Goal: Information Seeking & Learning: Check status

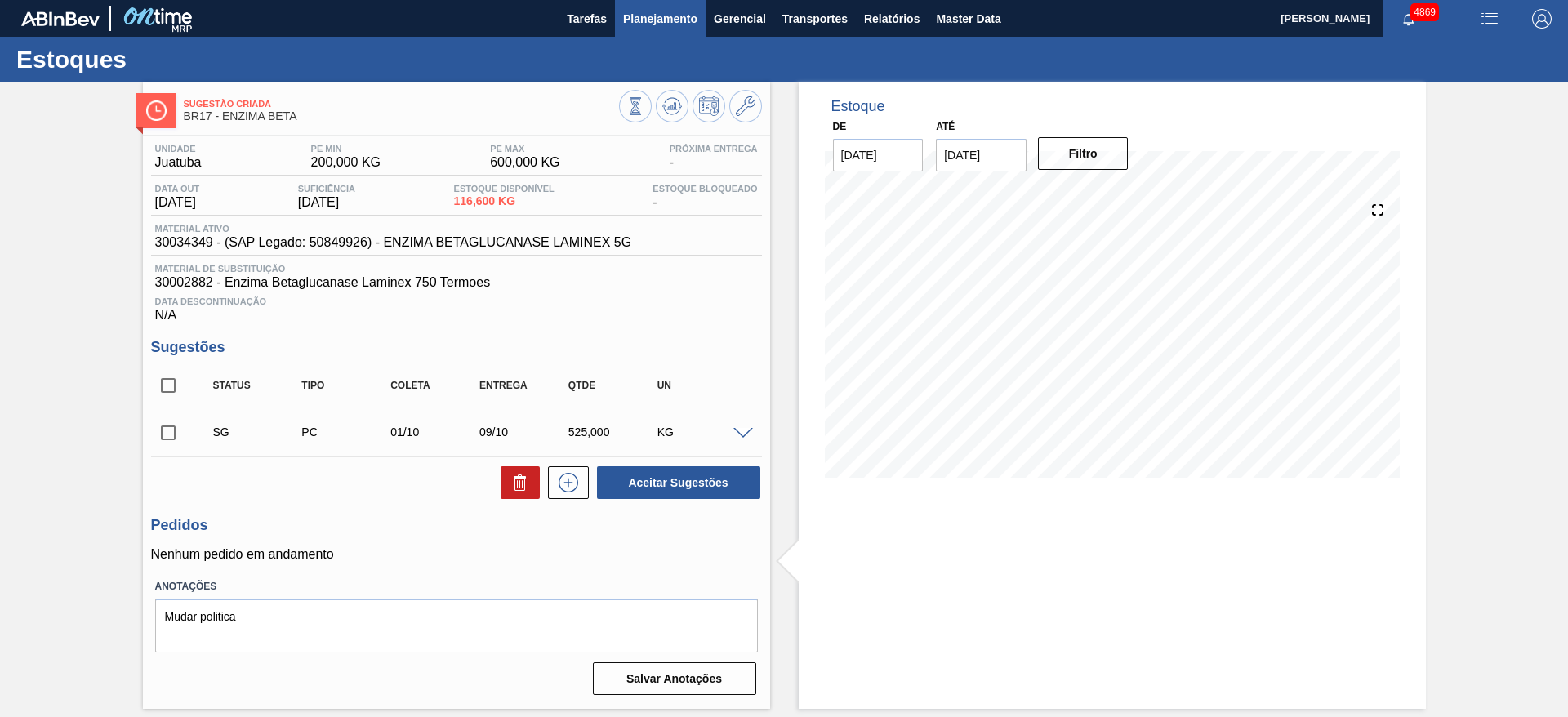
click at [692, 25] on span "Planejamento" at bounding box center [660, 18] width 75 height 20
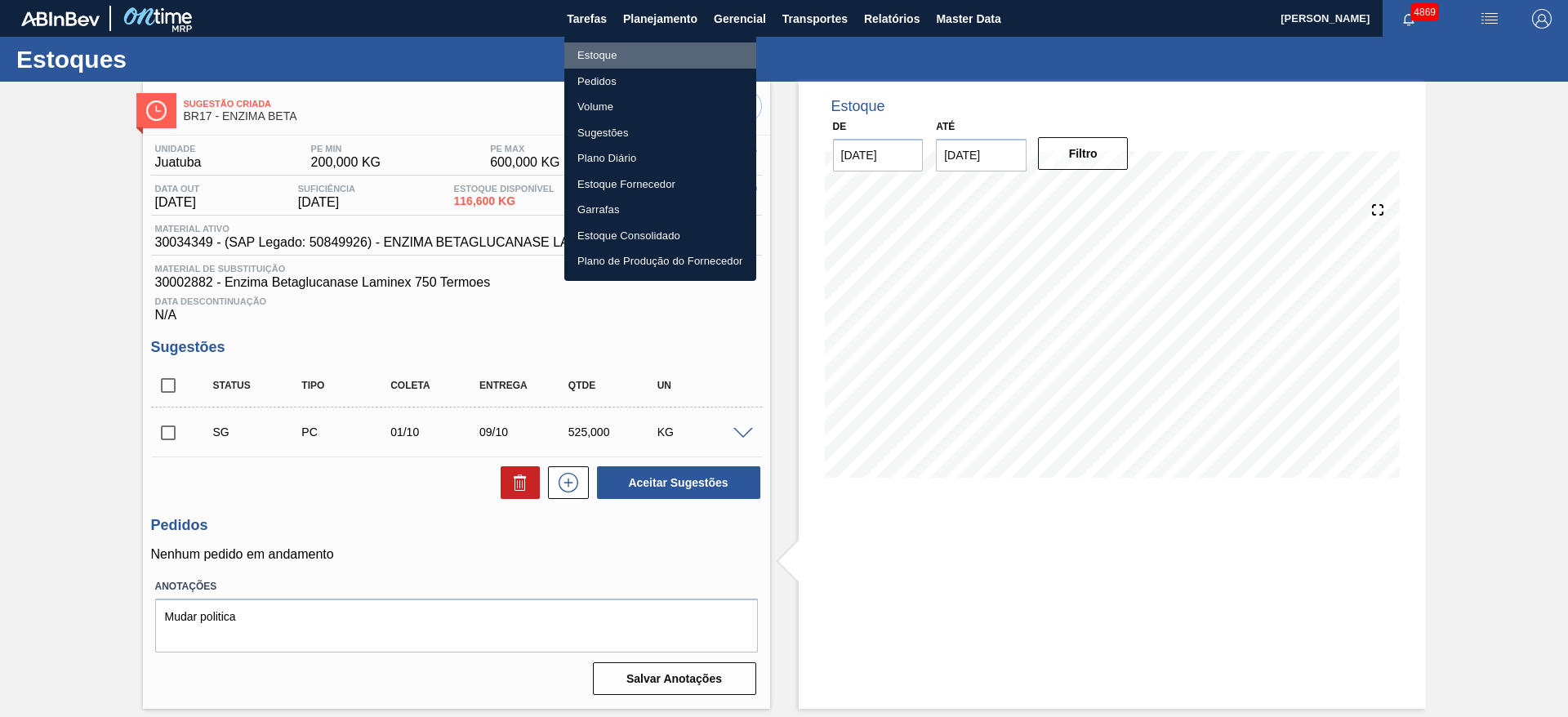
click at [668, 54] on li "Estoque" at bounding box center [661, 55] width 192 height 26
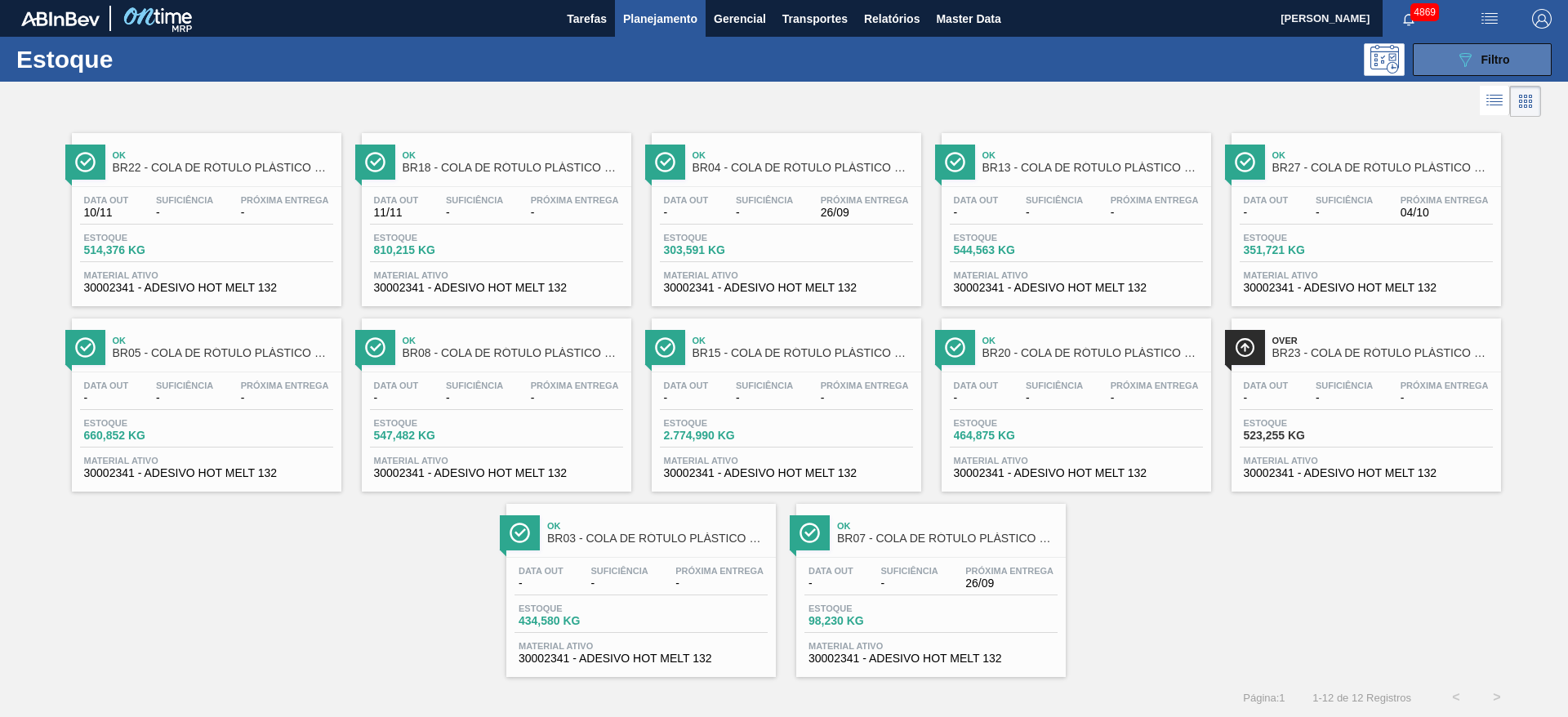
click at [1444, 52] on button "089F7B8B-B2A5-4AFE-B5C0-19BA573D28AC Filtro" at bounding box center [1482, 59] width 139 height 33
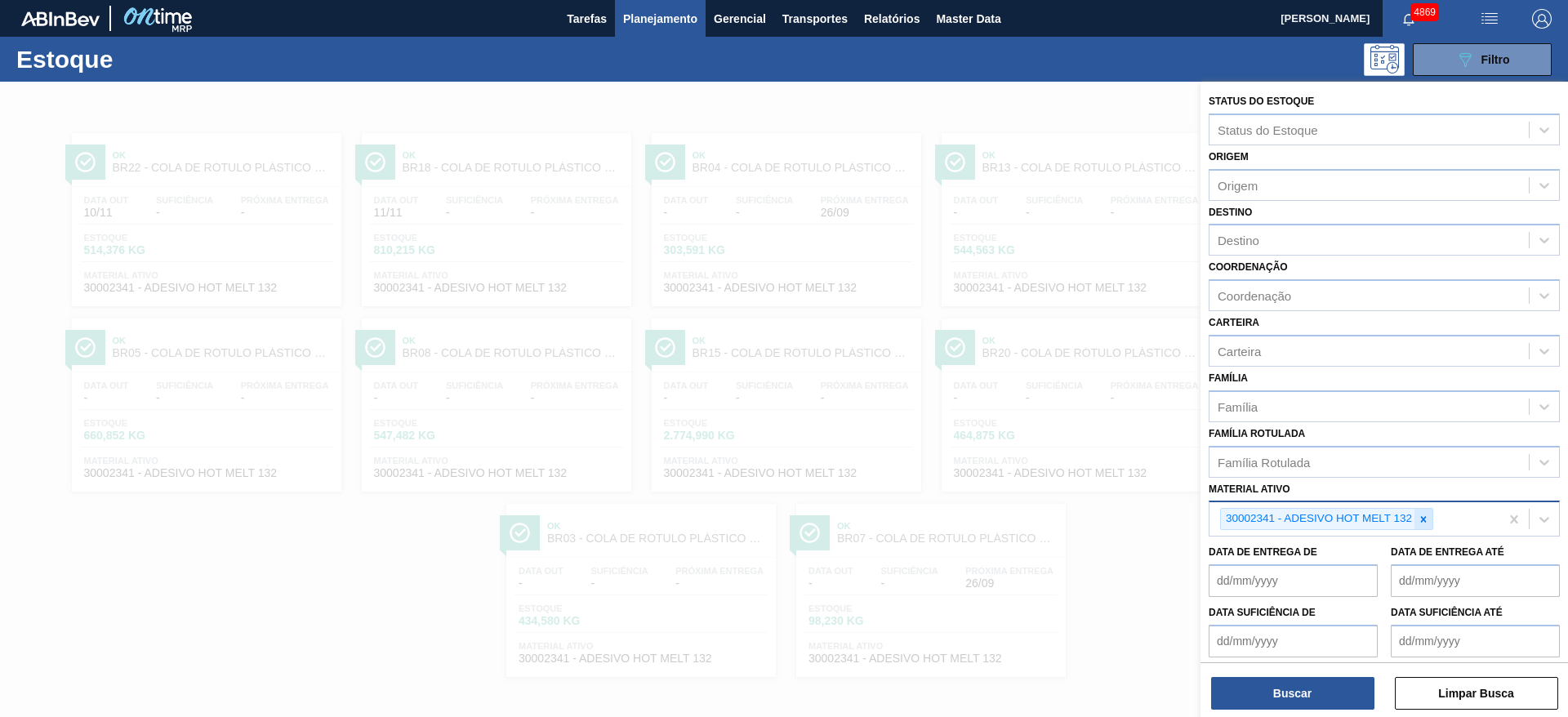
click at [1426, 526] on div at bounding box center [1423, 520] width 18 height 21
paste ativo "30003511"
type ativo "30003511"
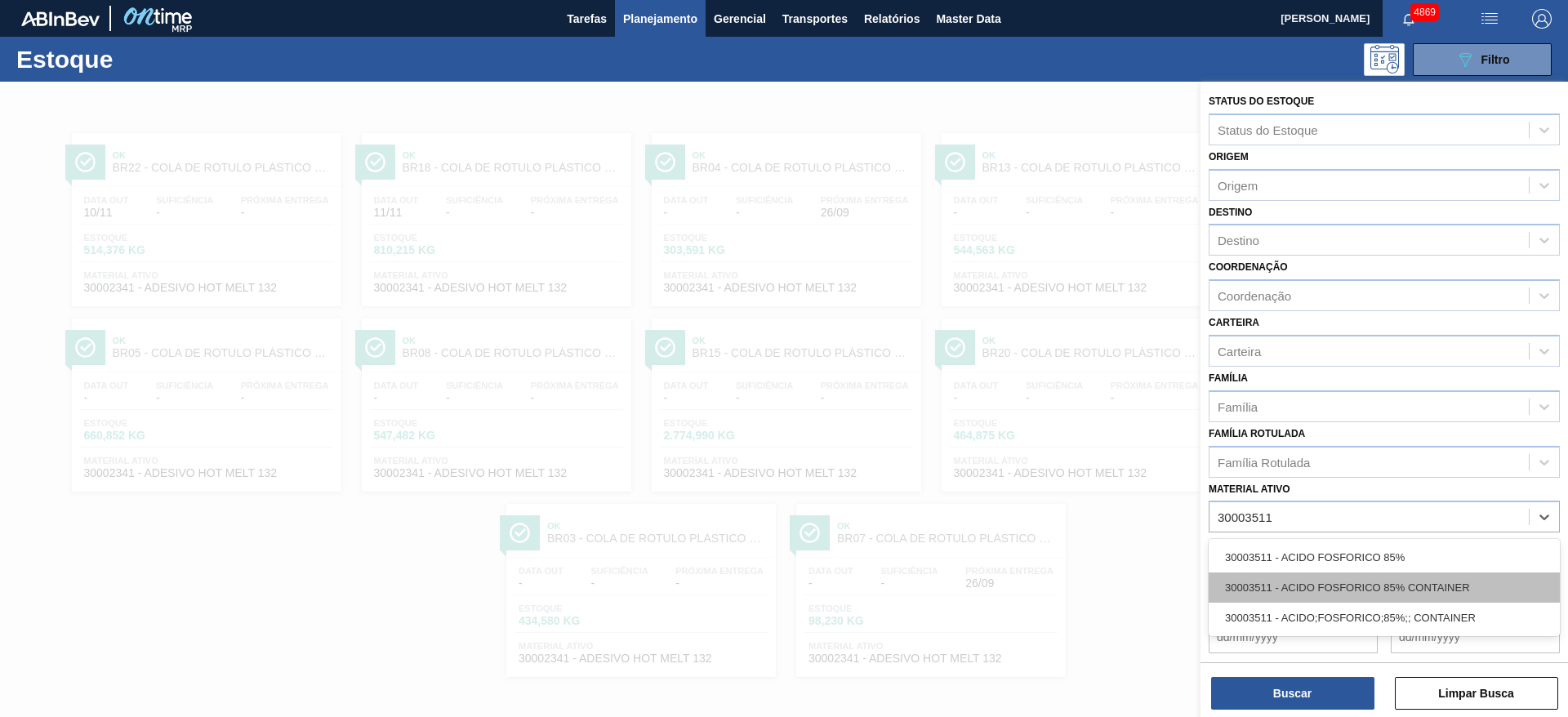
click at [1347, 575] on div "30003511 - ACIDO FOSFORICO 85% CONTAINER" at bounding box center [1383, 587] width 351 height 30
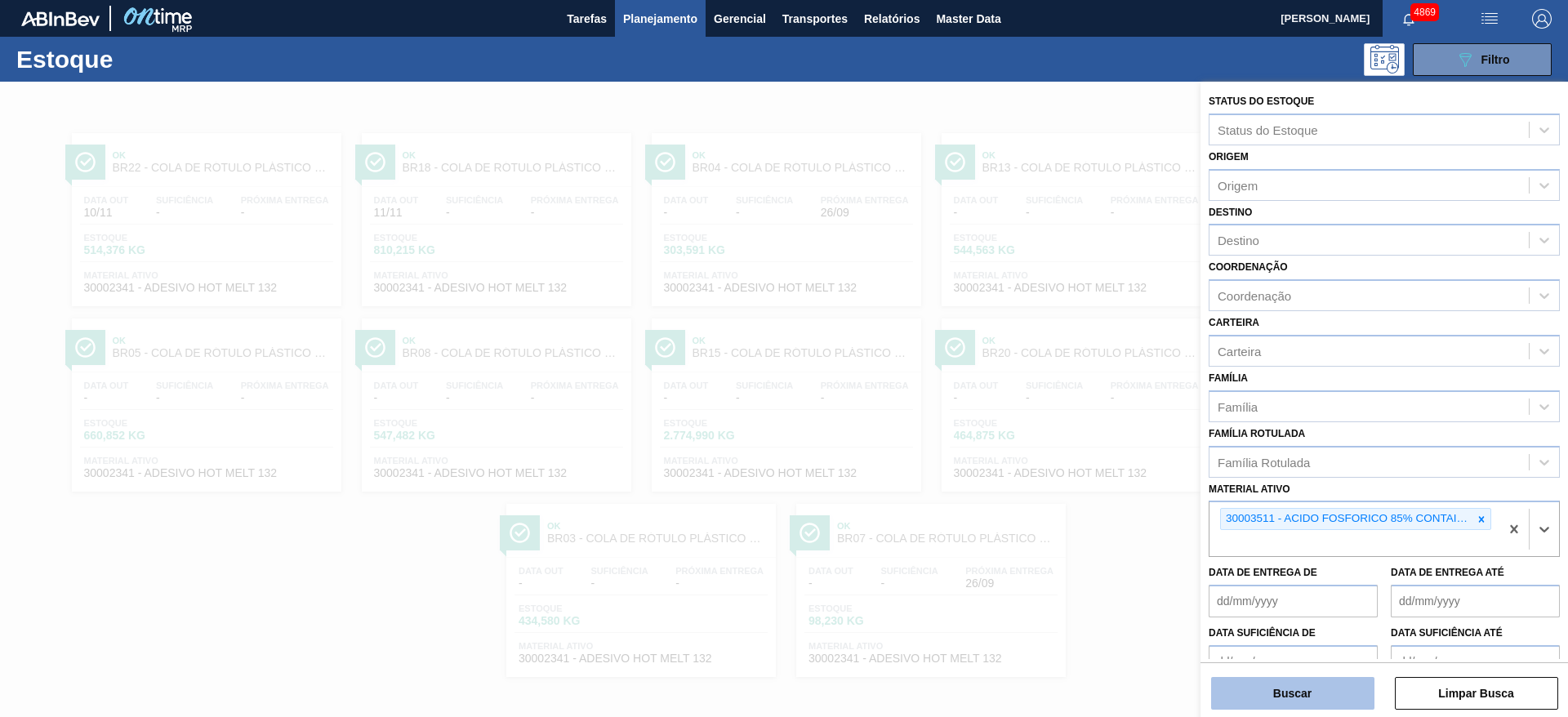
click at [1340, 697] on button "Buscar" at bounding box center [1293, 694] width 163 height 33
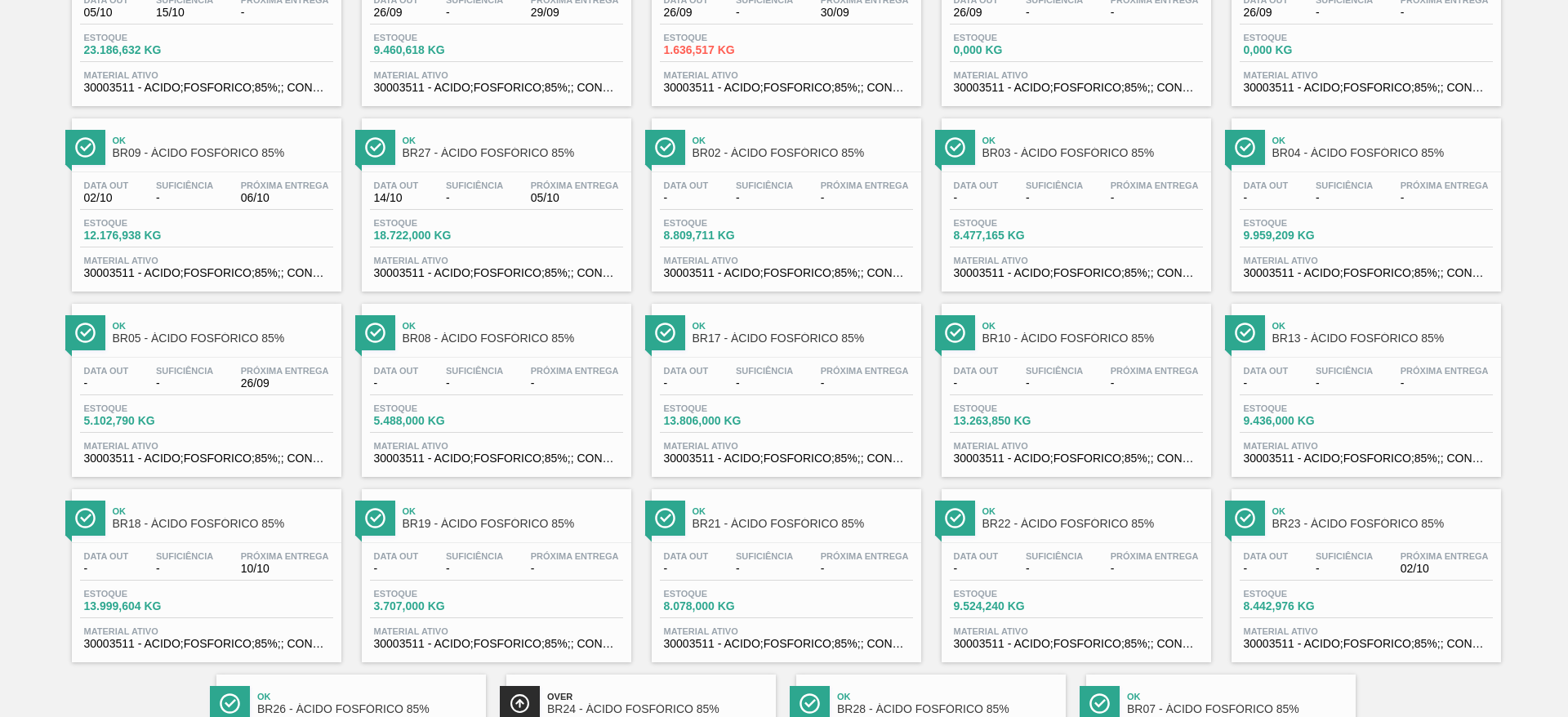
scroll to position [368, 0]
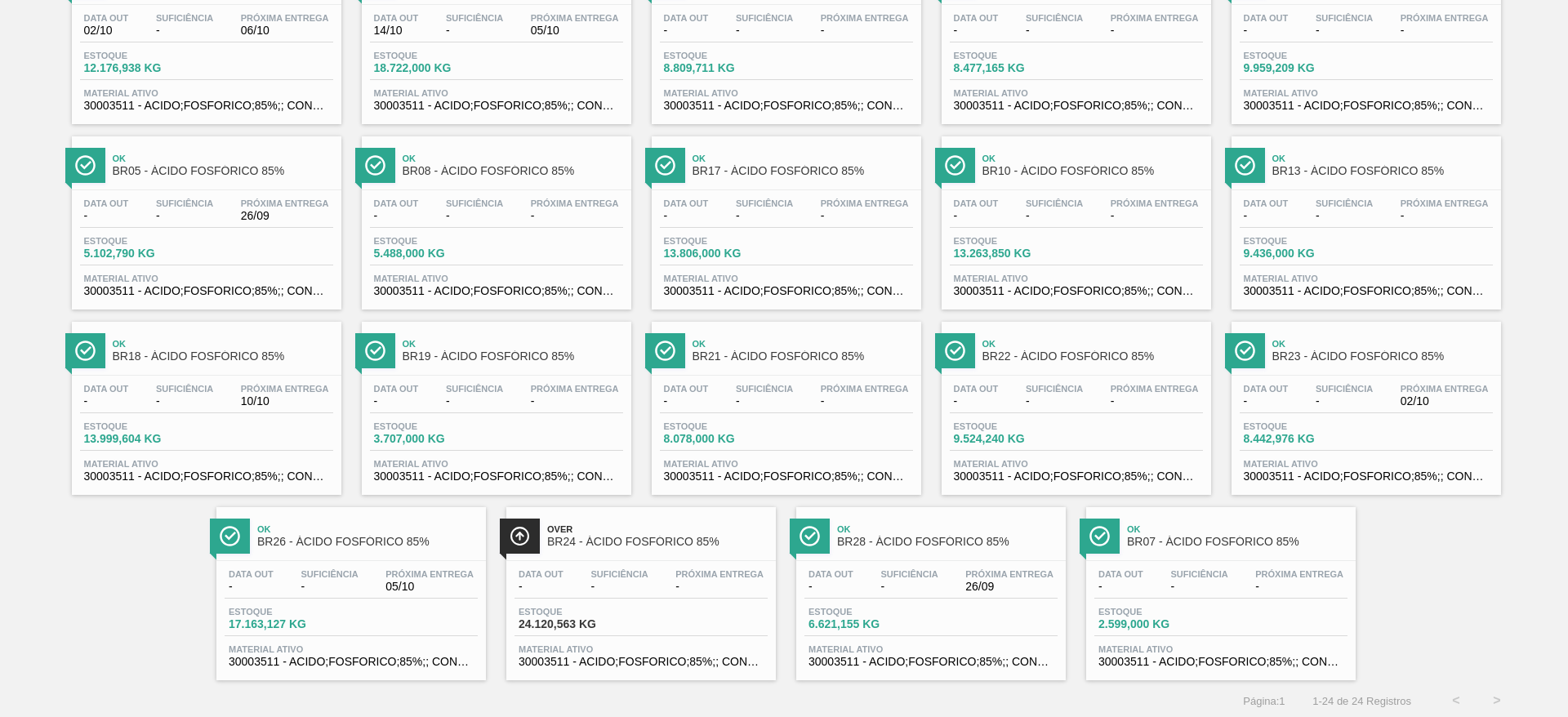
click at [823, 431] on div "Estoque 8.078,000 KG" at bounding box center [786, 436] width 253 height 29
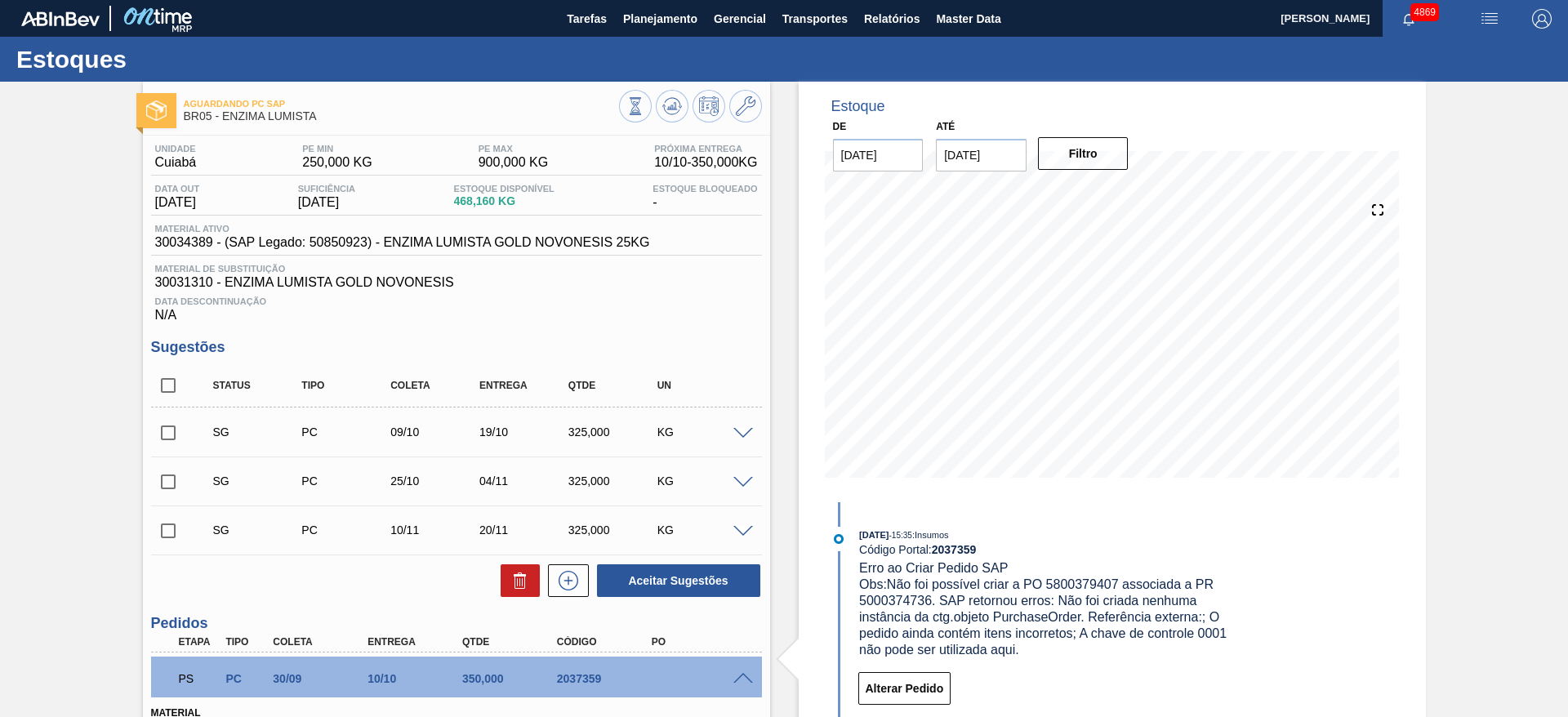
scroll to position [450, 0]
